Goal: Information Seeking & Learning: Learn about a topic

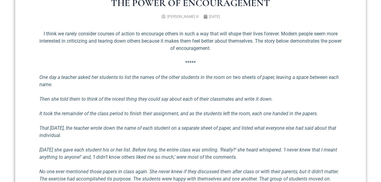
scroll to position [151, 0]
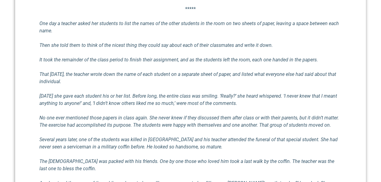
scroll to position [273, 0]
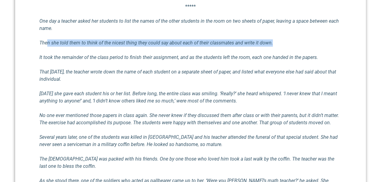
drag, startPoint x: 48, startPoint y: 42, endPoint x: 279, endPoint y: 45, distance: 230.8
click at [279, 45] on p "Then she told them to think of the nicest thing they could say about each of th…" at bounding box center [190, 42] width 302 height 7
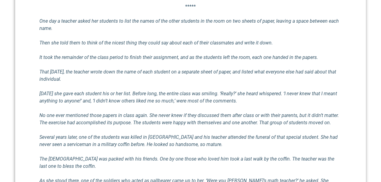
drag, startPoint x: 279, startPoint y: 45, endPoint x: 276, endPoint y: 55, distance: 9.4
click at [276, 55] on em "It took the remainder of the class period to finish their assignment, and as th…" at bounding box center [178, 58] width 278 height 6
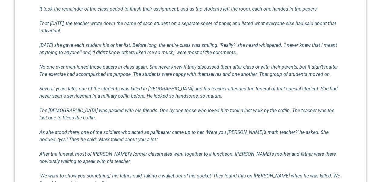
scroll to position [333, 0]
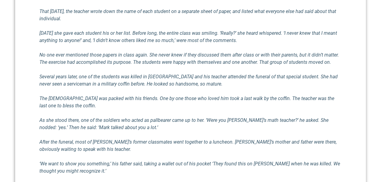
drag, startPoint x: 39, startPoint y: 33, endPoint x: 304, endPoint y: 38, distance: 264.4
click at [304, 38] on p "[DATE] she gave each student his or her list. Before long, the entire class was…" at bounding box center [190, 37] width 302 height 15
drag, startPoint x: 304, startPoint y: 38, endPoint x: 268, endPoint y: 52, distance: 38.2
click at [268, 52] on p "No one ever mentioned those papers in class again. She never knew if they discu…" at bounding box center [190, 58] width 302 height 15
drag, startPoint x: 98, startPoint y: 39, endPoint x: 265, endPoint y: 40, distance: 167.8
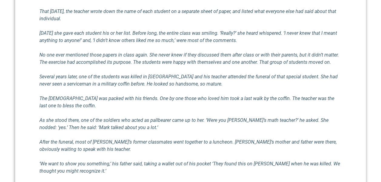
click at [265, 40] on p "[DATE] she gave each student his or her list. Before long, the entire class was…" at bounding box center [190, 37] width 302 height 15
drag, startPoint x: 265, startPoint y: 40, endPoint x: 241, endPoint y: 55, distance: 29.0
click at [256, 55] on em "No one ever mentioned those papers in class again. She never knew if they discu…" at bounding box center [188, 58] width 299 height 13
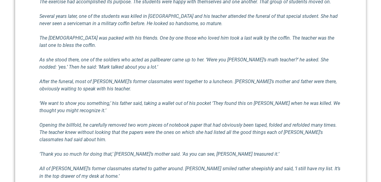
scroll to position [363, 0]
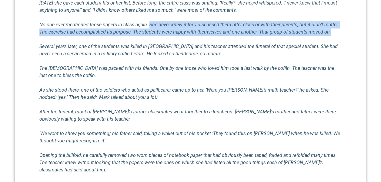
drag, startPoint x: 149, startPoint y: 24, endPoint x: 338, endPoint y: 29, distance: 189.0
click at [338, 29] on p "No one ever mentioned those papers in class again. She never knew if they discu…" at bounding box center [190, 28] width 302 height 15
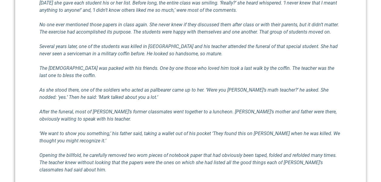
click at [132, 55] on em "Several years later, one of the students was killed in [GEOGRAPHIC_DATA] and hi…" at bounding box center [188, 50] width 298 height 13
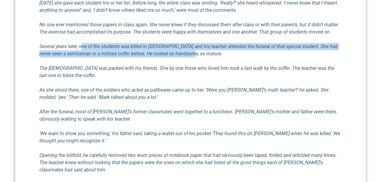
drag, startPoint x: 83, startPoint y: 47, endPoint x: 202, endPoint y: 53, distance: 119.5
click at [202, 53] on p "Several years later, one of the students was killed in [GEOGRAPHIC_DATA] and hi…" at bounding box center [190, 50] width 302 height 15
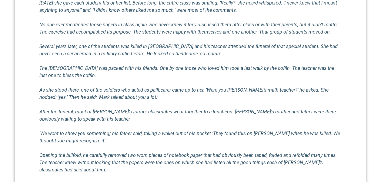
drag, startPoint x: 202, startPoint y: 53, endPoint x: 206, endPoint y: 67, distance: 15.1
click at [206, 67] on em "The [DEMOGRAPHIC_DATA] was packed with his friends. One by one those who loved …" at bounding box center [186, 71] width 295 height 13
click at [65, 67] on em "The [DEMOGRAPHIC_DATA] was packed with his friends. One by one those who loved …" at bounding box center [186, 71] width 295 height 13
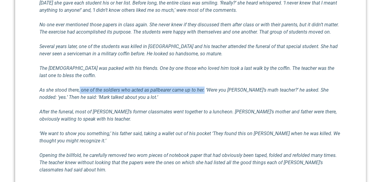
drag, startPoint x: 79, startPoint y: 90, endPoint x: 204, endPoint y: 90, distance: 124.8
click at [204, 90] on em "As she stood there, one of the soldiers who acted as pallbearer came up to her.…" at bounding box center [183, 93] width 289 height 13
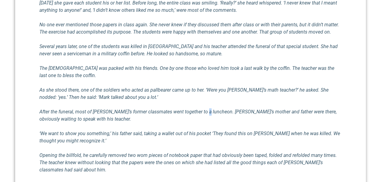
drag, startPoint x: 204, startPoint y: 90, endPoint x: 205, endPoint y: 109, distance: 18.8
click at [205, 109] on em "After the funeral, most of [PERSON_NAME]’s former classmates went together to a…" at bounding box center [187, 115] width 297 height 13
drag, startPoint x: 70, startPoint y: 96, endPoint x: 126, endPoint y: 99, distance: 55.8
click at [126, 99] on em "As she stood there, one of the soldiers who acted as pallbearer came up to her.…" at bounding box center [183, 93] width 289 height 13
drag, startPoint x: 126, startPoint y: 99, endPoint x: 107, endPoint y: 111, distance: 23.0
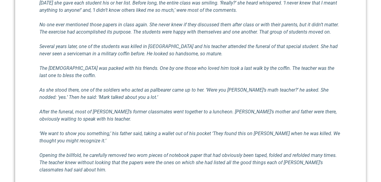
click at [107, 111] on em "After the funeral, most of [PERSON_NAME]’s former classmates went together to a…" at bounding box center [187, 115] width 297 height 13
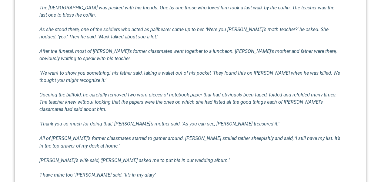
scroll to position [454, 0]
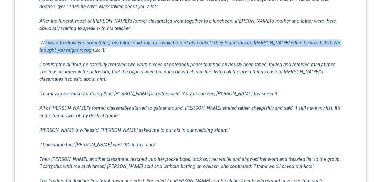
drag, startPoint x: 42, startPoint y: 41, endPoint x: 313, endPoint y: 48, distance: 271.1
click at [313, 48] on p "‘We want to show you something,’ his father said, taking a wallet out of his po…" at bounding box center [190, 46] width 302 height 15
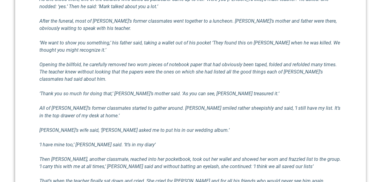
drag, startPoint x: 313, startPoint y: 48, endPoint x: 291, endPoint y: 58, distance: 24.0
click at [291, 58] on div "I think we rarely consider courses of action to encourage others in such a way …" at bounding box center [190, 12] width 302 height 441
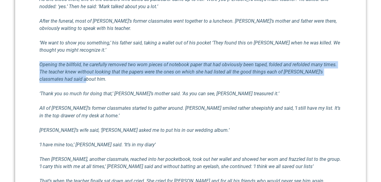
drag, startPoint x: 39, startPoint y: 64, endPoint x: 340, endPoint y: 76, distance: 301.0
click at [340, 76] on p "Opening the billfold, he carefully removed two worn pieces of notebook paper th…" at bounding box center [190, 72] width 302 height 22
click at [142, 77] on p "Opening the billfold, he carefully removed two worn pieces of notebook paper th…" at bounding box center [190, 72] width 302 height 22
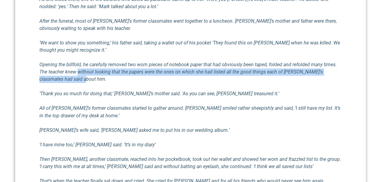
drag, startPoint x: 78, startPoint y: 74, endPoint x: 250, endPoint y: 77, distance: 172.0
click at [250, 77] on p "Opening the billfold, he carefully removed two worn pieces of notebook paper th…" at bounding box center [190, 72] width 302 height 22
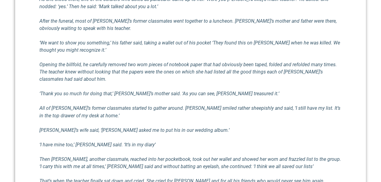
drag, startPoint x: 250, startPoint y: 77, endPoint x: 241, endPoint y: 89, distance: 15.0
click at [240, 89] on div "I think we rarely consider courses of action to encourage others in such a way …" at bounding box center [190, 12] width 302 height 441
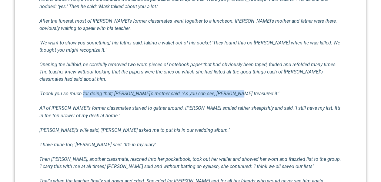
drag, startPoint x: 82, startPoint y: 91, endPoint x: 228, endPoint y: 93, distance: 146.6
click at [228, 93] on p "‘Thank you so much for doing that,’ [PERSON_NAME]’s mother said. ‘As you can se…" at bounding box center [190, 93] width 302 height 7
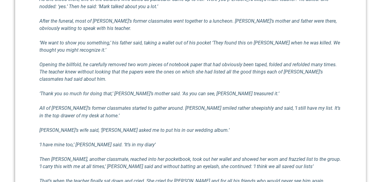
drag, startPoint x: 228, startPoint y: 93, endPoint x: 193, endPoint y: 103, distance: 37.2
click at [193, 103] on div "I think we rarely consider courses of action to encourage others in such a way …" at bounding box center [190, 12] width 302 height 441
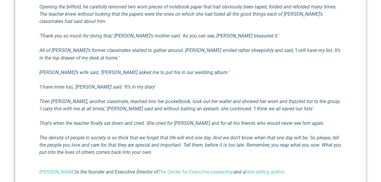
scroll to position [515, 0]
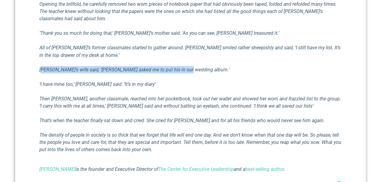
drag, startPoint x: 41, startPoint y: 69, endPoint x: 192, endPoint y: 71, distance: 150.5
click at [192, 71] on p "[PERSON_NAME]’s wife said, ‘[PERSON_NAME] asked me to put his in our wedding al…" at bounding box center [190, 69] width 302 height 7
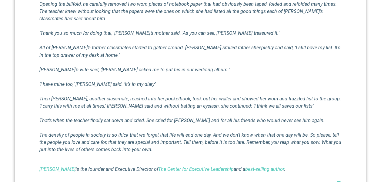
drag, startPoint x: 192, startPoint y: 71, endPoint x: 181, endPoint y: 89, distance: 21.1
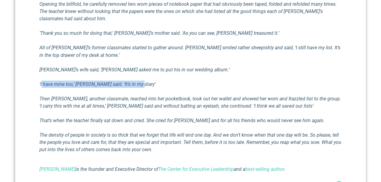
drag, startPoint x: 42, startPoint y: 85, endPoint x: 145, endPoint y: 84, distance: 103.0
click at [145, 84] on p "‘I have mine too,’ [PERSON_NAME] said. ‘It’s in my diary’" at bounding box center [190, 84] width 302 height 7
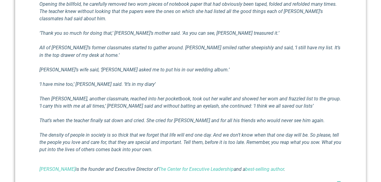
drag, startPoint x: 145, startPoint y: 84, endPoint x: 122, endPoint y: 111, distance: 35.2
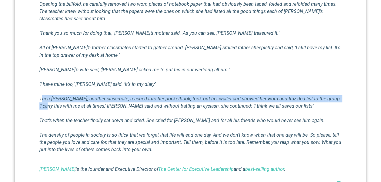
drag, startPoint x: 41, startPoint y: 98, endPoint x: 341, endPoint y: 101, distance: 300.4
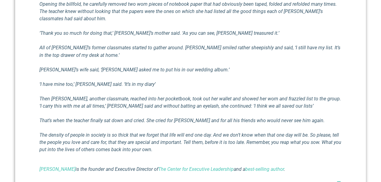
click at [119, 107] on em "Then [PERSON_NAME], another classmate, reached into her pocketbook, took out he…" at bounding box center [189, 102] width 301 height 13
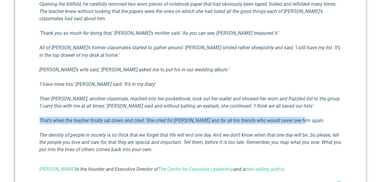
drag, startPoint x: 38, startPoint y: 119, endPoint x: 325, endPoint y: 124, distance: 287.1
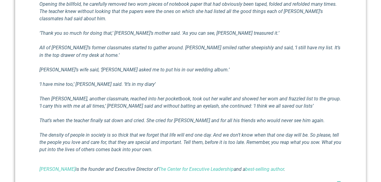
click at [121, 96] on em "Then [PERSON_NAME], another classmate, reached into her pocketbook, took out he…" at bounding box center [189, 102] width 301 height 13
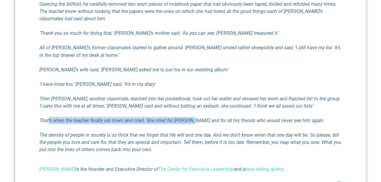
drag, startPoint x: 50, startPoint y: 120, endPoint x: 192, endPoint y: 122, distance: 142.4
click at [192, 122] on em "That’s when the teacher finally sat down and cried. She cried for [PERSON_NAME]…" at bounding box center [181, 121] width 285 height 6
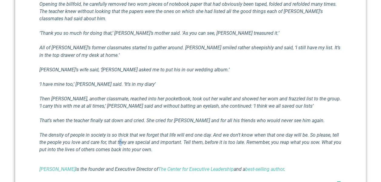
drag, startPoint x: 192, startPoint y: 122, endPoint x: 120, endPoint y: 144, distance: 75.2
click at [120, 144] on em "The density of people in society is so thick that we forget that life will end …" at bounding box center [190, 142] width 302 height 20
drag, startPoint x: 120, startPoint y: 144, endPoint x: 78, endPoint y: 136, distance: 43.1
click at [78, 136] on em "The density of people in society is so thick that we forget that life will end …" at bounding box center [190, 142] width 302 height 20
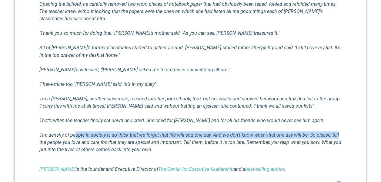
drag, startPoint x: 76, startPoint y: 134, endPoint x: 344, endPoint y: 138, distance: 267.4
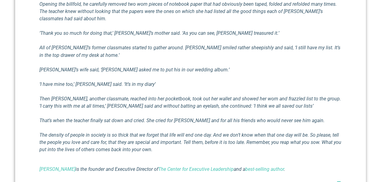
drag, startPoint x: 109, startPoint y: 141, endPoint x: 346, endPoint y: 138, distance: 237.8
